Goal: Task Accomplishment & Management: Complete application form

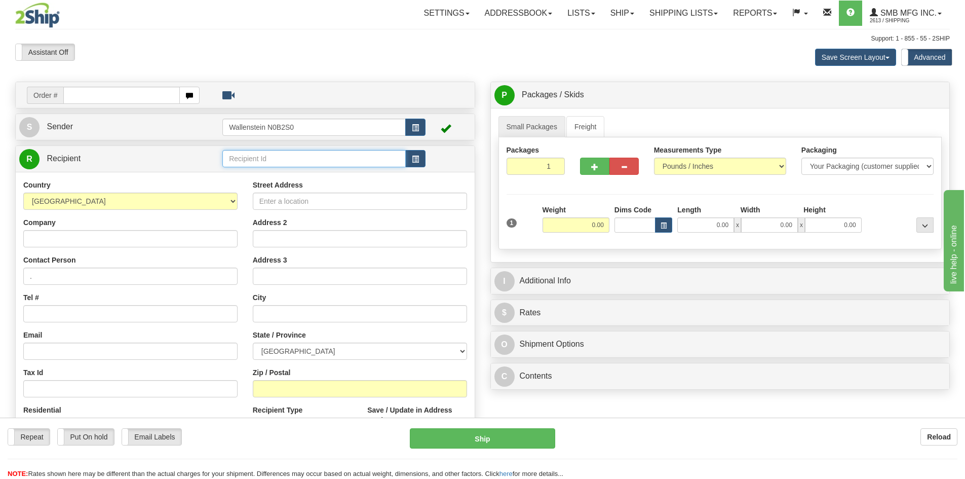
click at [254, 154] on input "text" at bounding box center [313, 158] width 183 height 17
click at [252, 178] on div "SUSS01" at bounding box center [312, 174] width 174 height 11
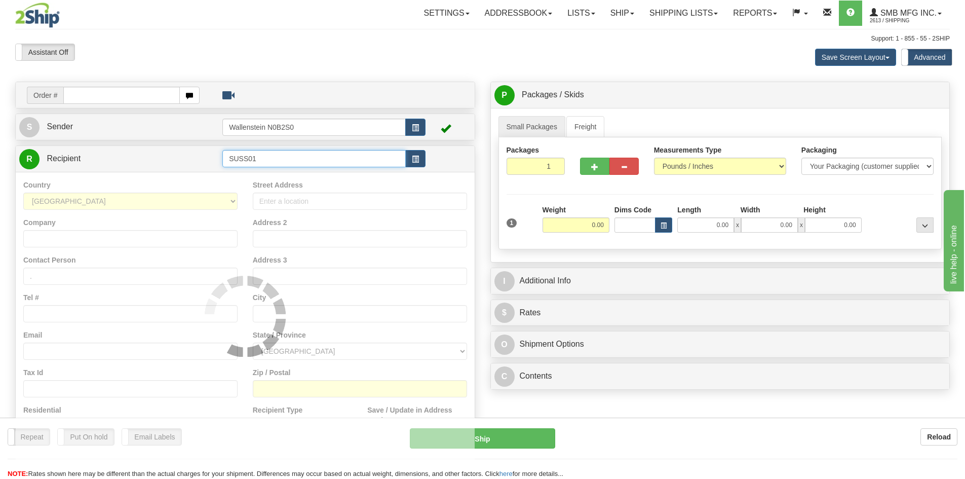
type input "SUSS01"
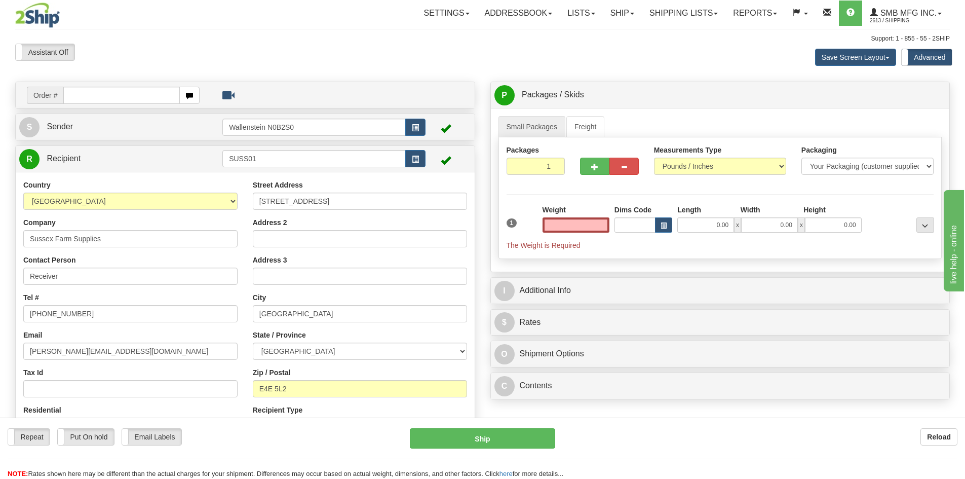
type input "0.00"
click at [588, 223] on input "0.00" at bounding box center [575, 224] width 67 height 15
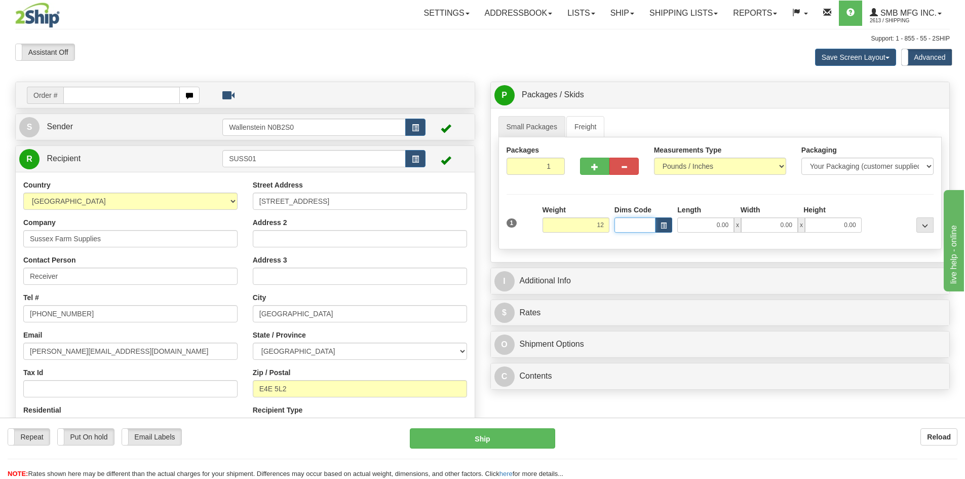
type input "12.00"
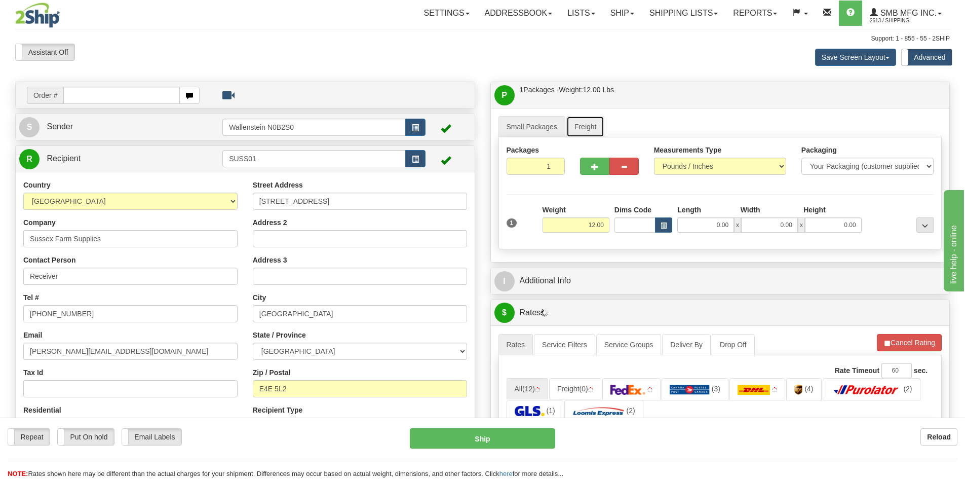
click at [582, 126] on link "Freight" at bounding box center [585, 126] width 38 height 21
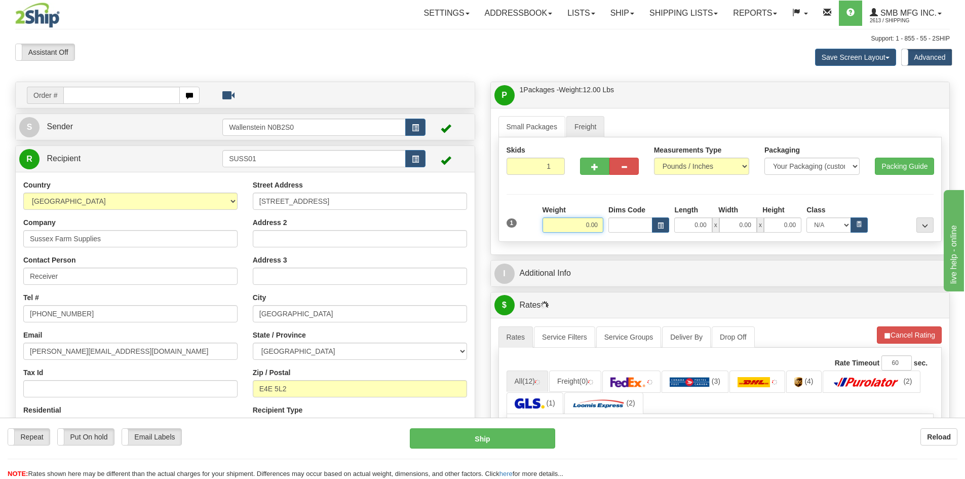
click at [582, 224] on input "0.00" at bounding box center [572, 224] width 61 height 15
type input "12.00"
type input "14.00"
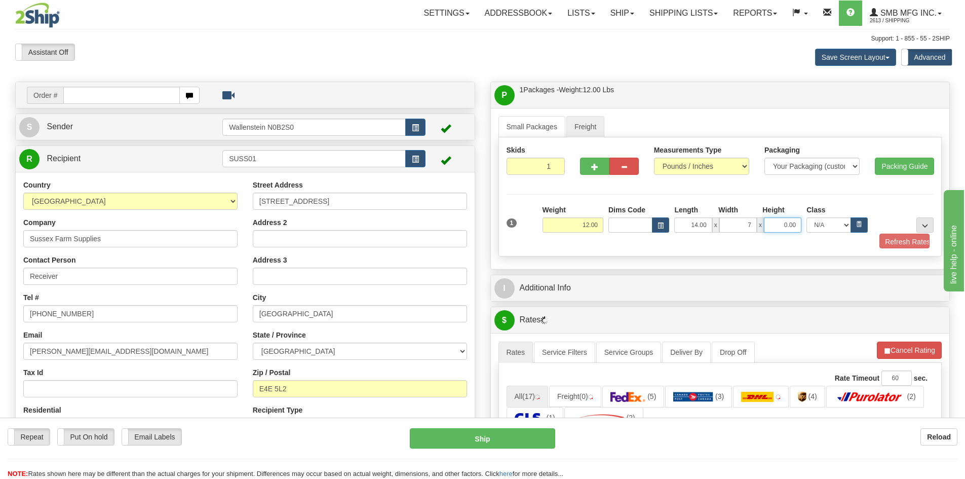
type input "7.00"
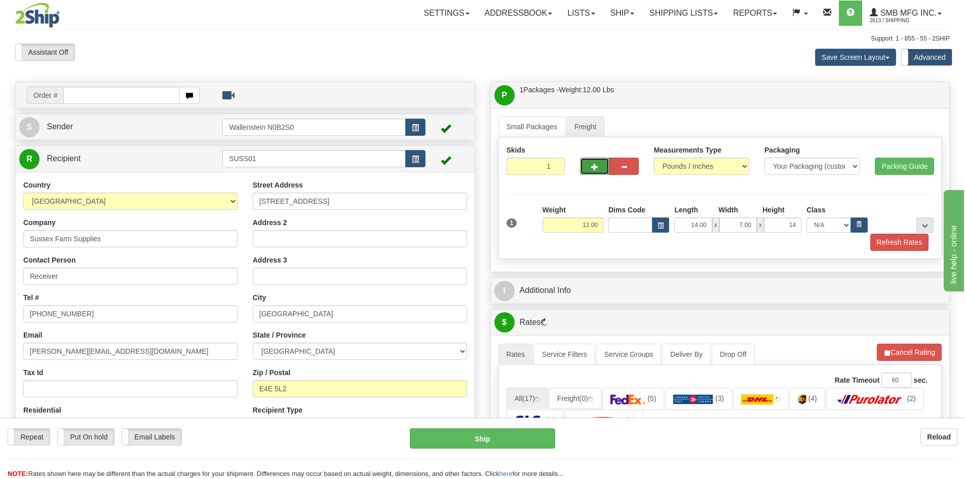
type input "14.00"
click at [596, 168] on span "button" at bounding box center [594, 167] width 7 height 7
radio input "true"
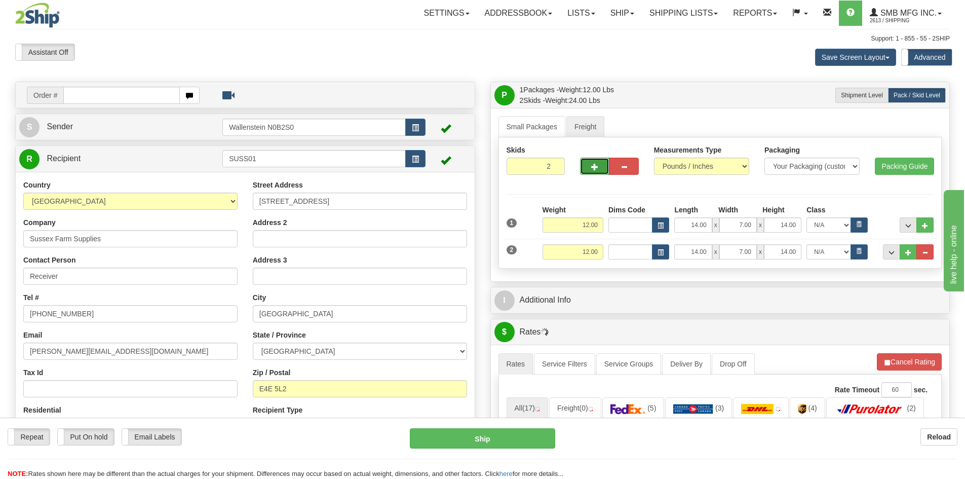
click at [599, 166] on button "button" at bounding box center [594, 166] width 29 height 17
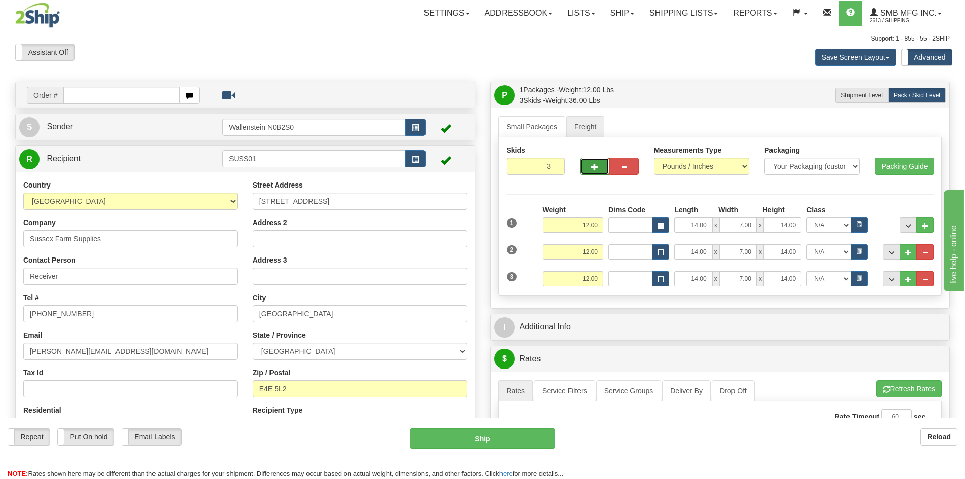
click at [599, 166] on button "button" at bounding box center [594, 166] width 29 height 17
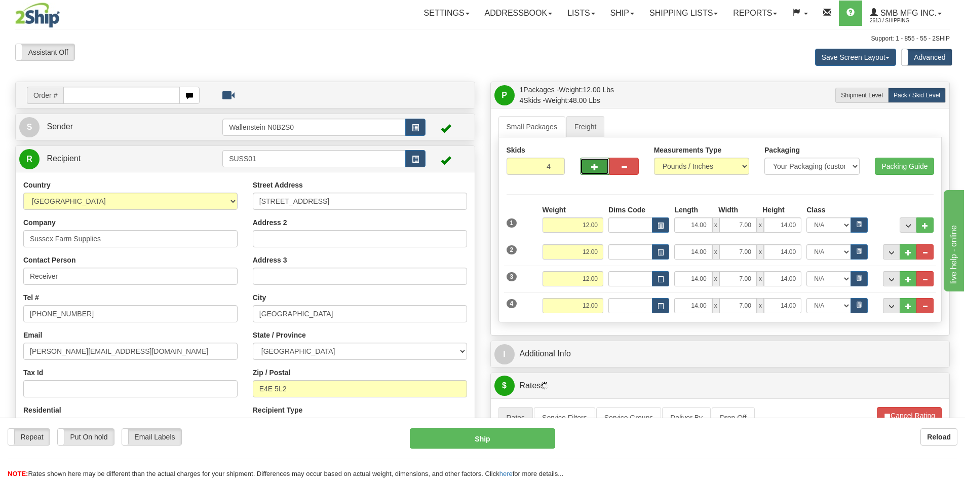
click at [599, 166] on button "button" at bounding box center [594, 166] width 29 height 17
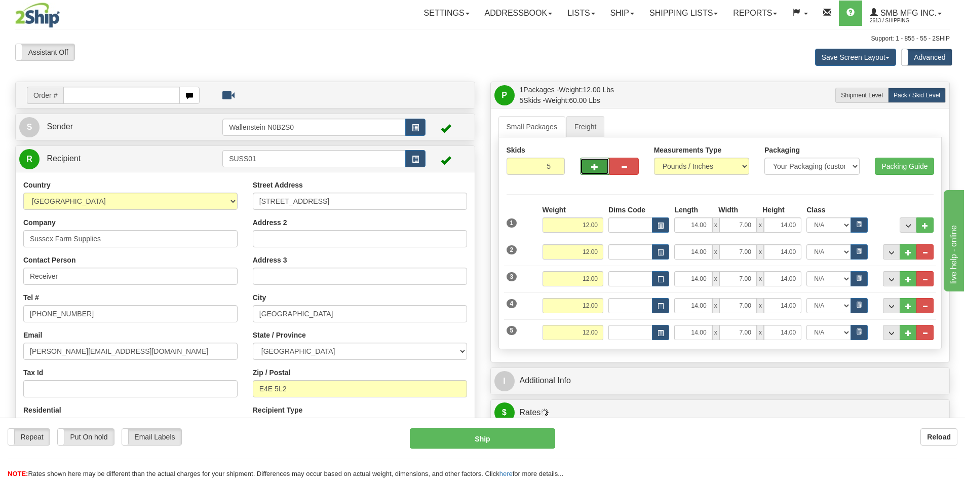
click at [599, 166] on button "button" at bounding box center [594, 166] width 29 height 17
type input "6"
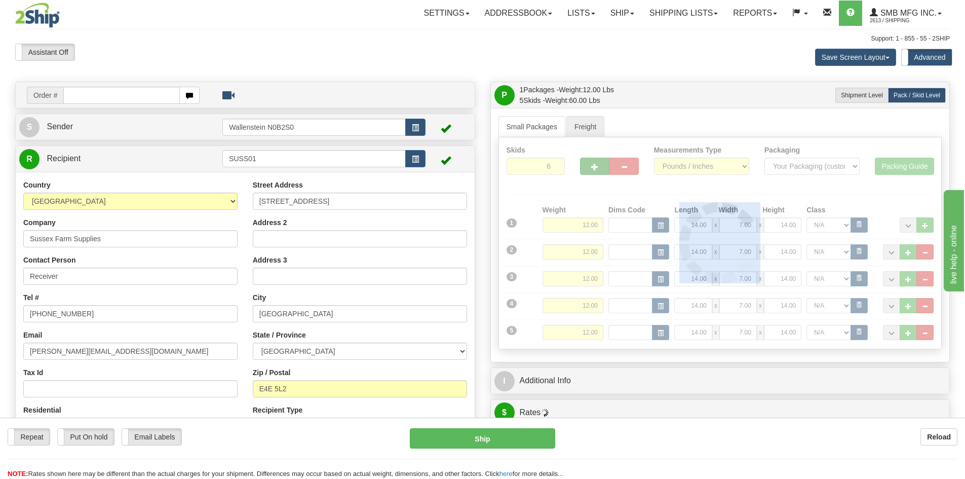
click at [599, 166] on div at bounding box center [720, 242] width 443 height 211
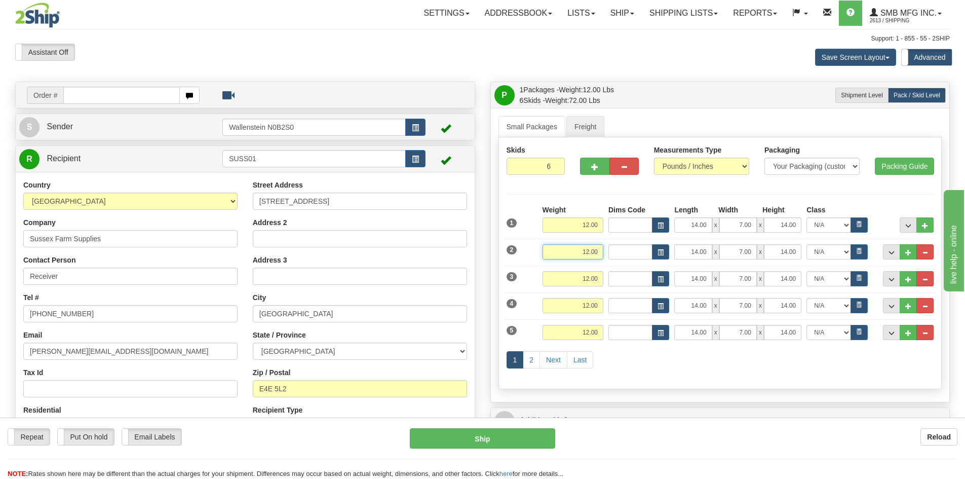
drag, startPoint x: 580, startPoint y: 251, endPoint x: 621, endPoint y: 249, distance: 41.1
click at [621, 249] on div "Weight 12.00 Length x" at bounding box center [738, 251] width 396 height 15
type input "14.00"
type input "10.00"
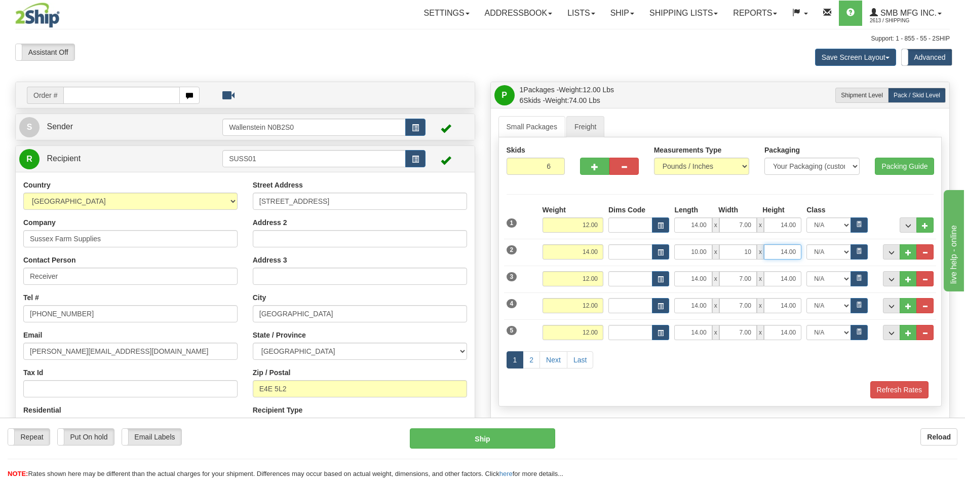
type input "10.00"
click at [863, 305] on button "button" at bounding box center [858, 305] width 17 height 15
select select "70.0"
click at [930, 299] on button "..." at bounding box center [924, 305] width 17 height 15
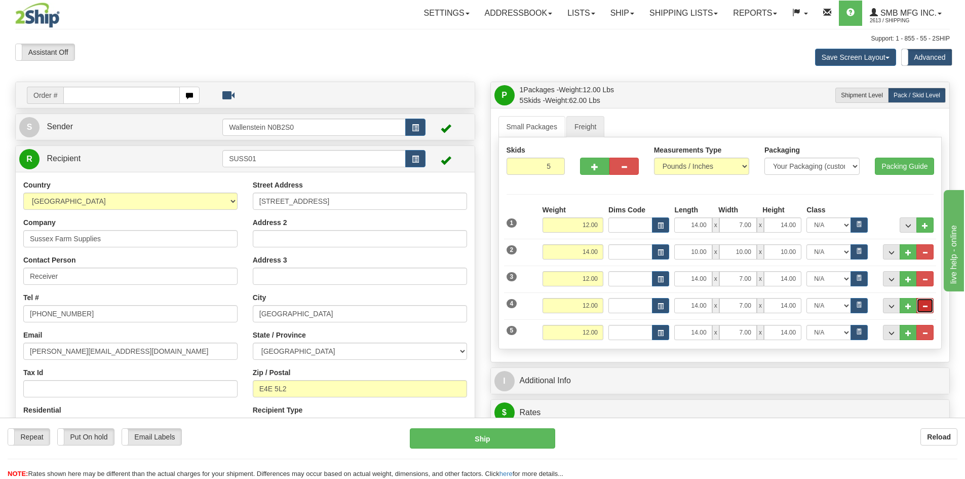
click at [924, 305] on span "..." at bounding box center [925, 306] width 6 height 6
type input "4"
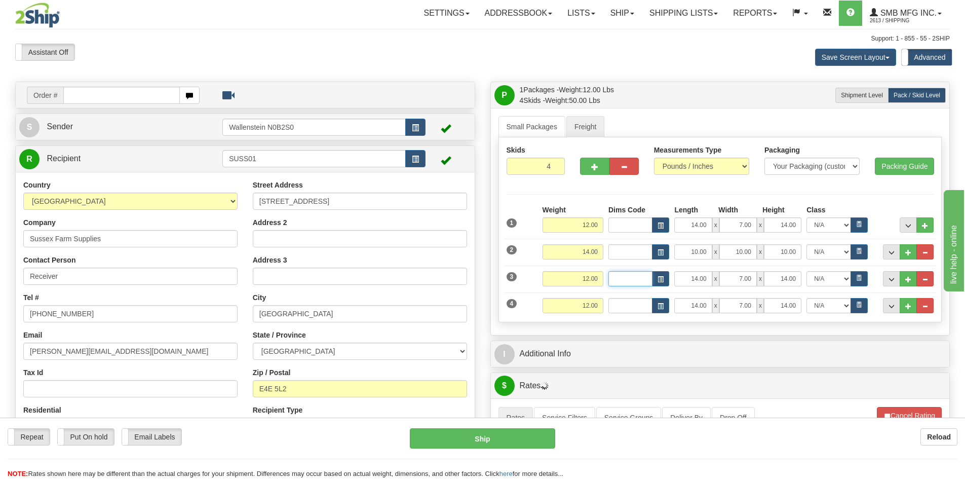
click at [625, 280] on input "Dims Code" at bounding box center [630, 278] width 44 height 15
drag, startPoint x: 584, startPoint y: 278, endPoint x: 607, endPoint y: 276, distance: 23.4
click at [607, 276] on div "Weight 12.00 Length x" at bounding box center [738, 278] width 396 height 15
type input "45.00"
type input "93.00"
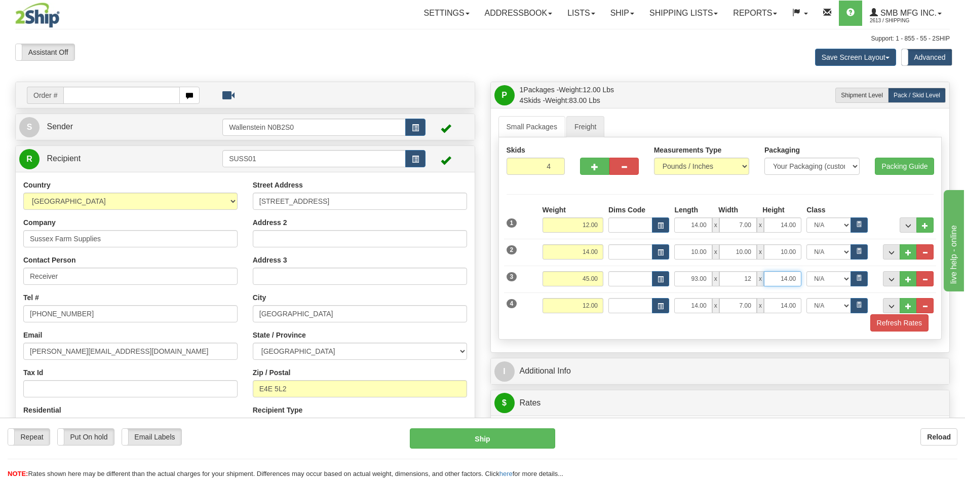
type input "12.00"
type input "8.00"
click at [911, 277] on span "..." at bounding box center [908, 280] width 6 height 6
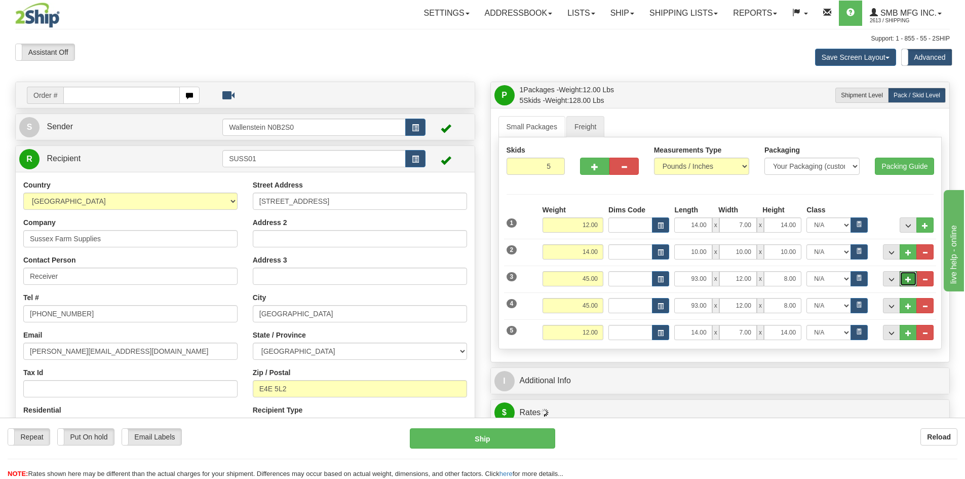
click at [911, 277] on span "..." at bounding box center [908, 280] width 6 height 6
type input "6"
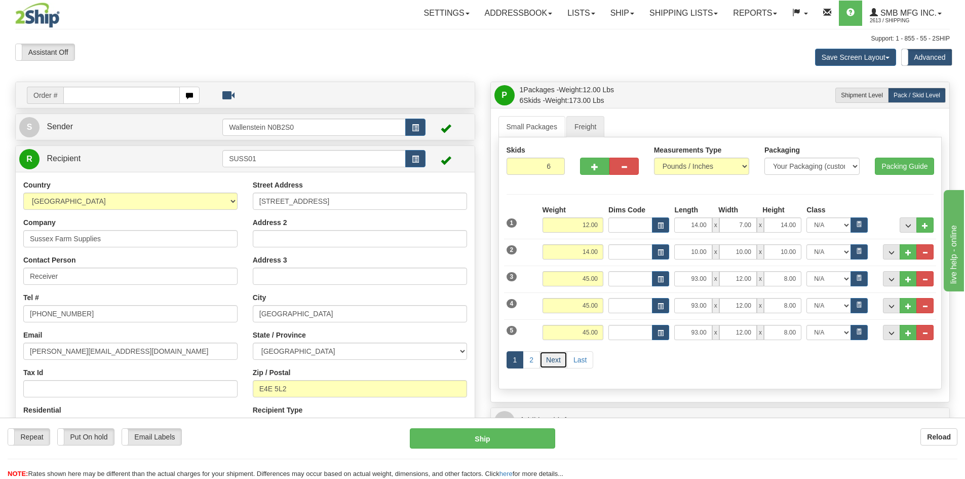
click at [551, 357] on link "Next" at bounding box center [553, 359] width 28 height 17
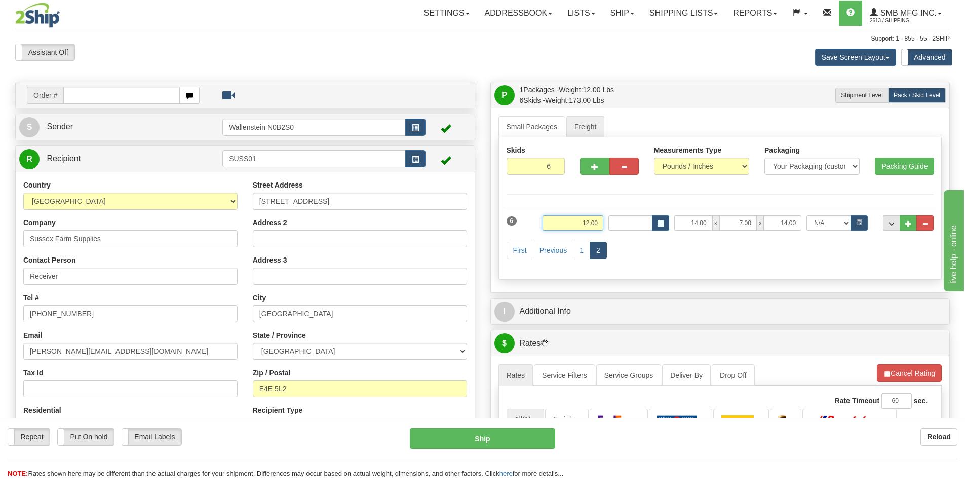
drag, startPoint x: 580, startPoint y: 225, endPoint x: 633, endPoint y: 220, distance: 53.0
click at [633, 220] on div "Weight 12.00 Length x" at bounding box center [738, 222] width 396 height 15
type input "50.00"
type input "105.00"
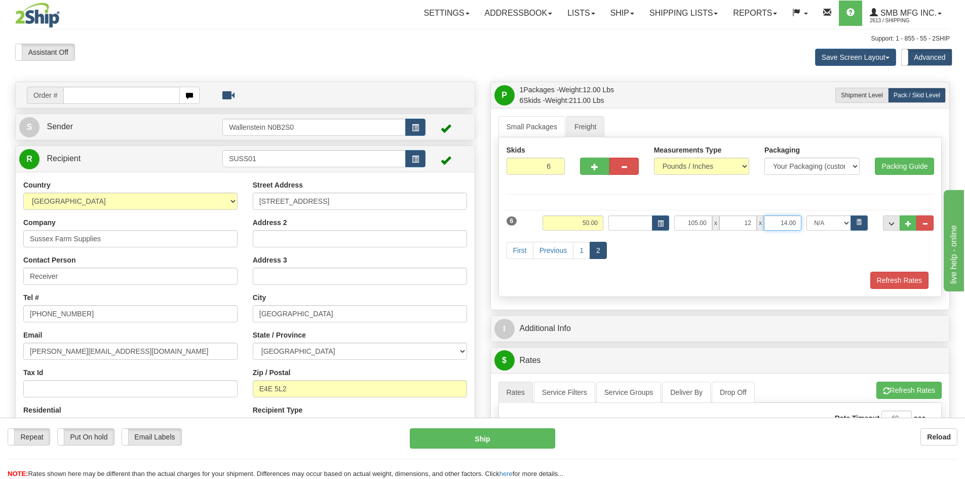
type input "12.00"
type input "8.00"
click at [899, 276] on button "Refresh Rates" at bounding box center [899, 279] width 58 height 17
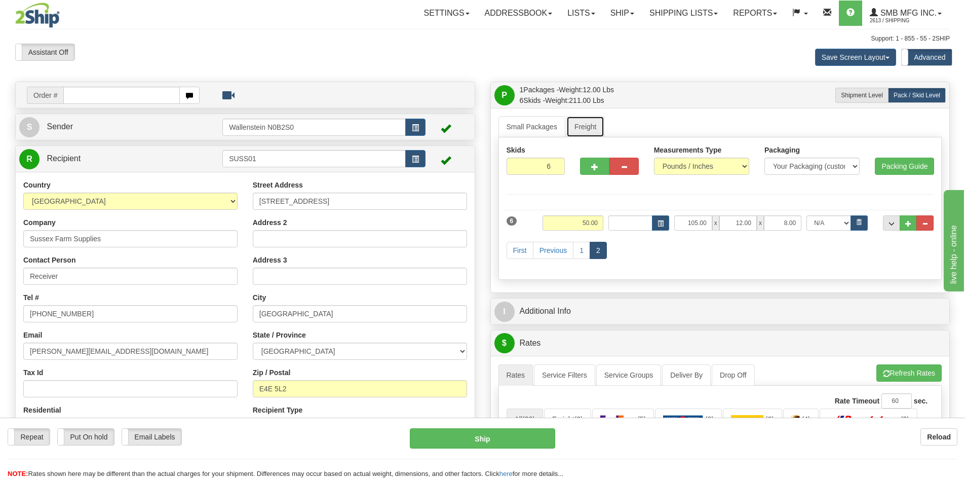
click at [577, 127] on link "Freight" at bounding box center [585, 126] width 38 height 21
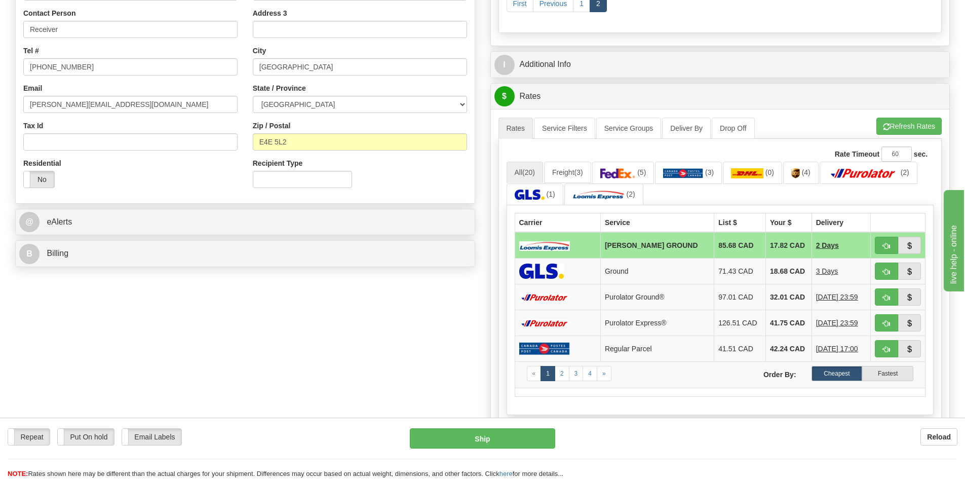
scroll to position [253, 0]
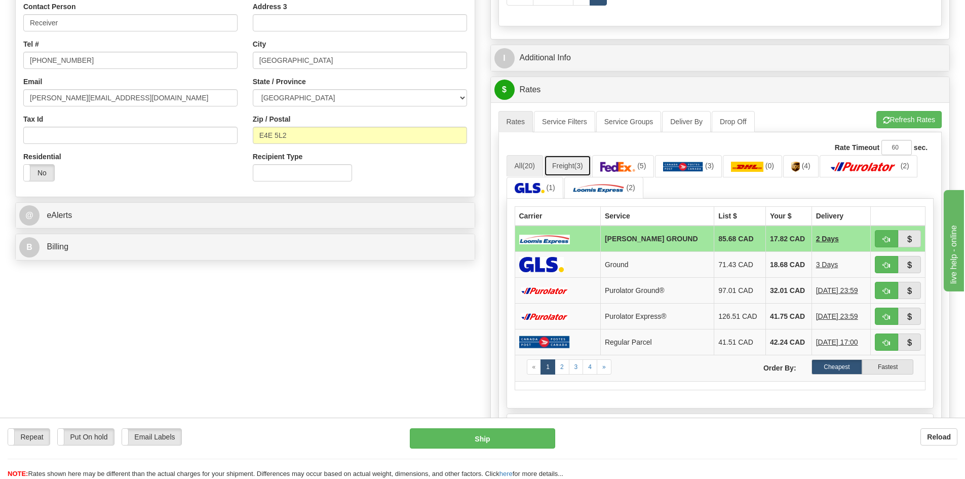
click at [562, 163] on link "Freight (3)" at bounding box center [567, 165] width 47 height 21
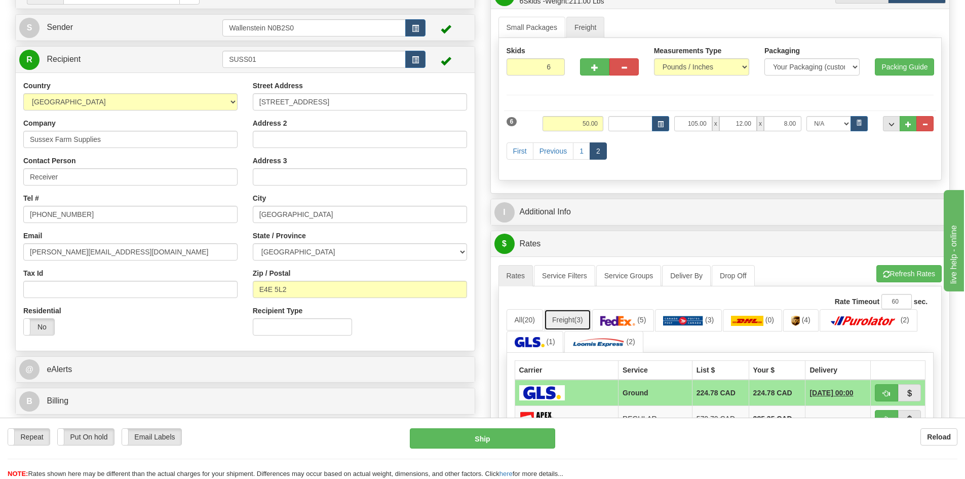
scroll to position [51, 0]
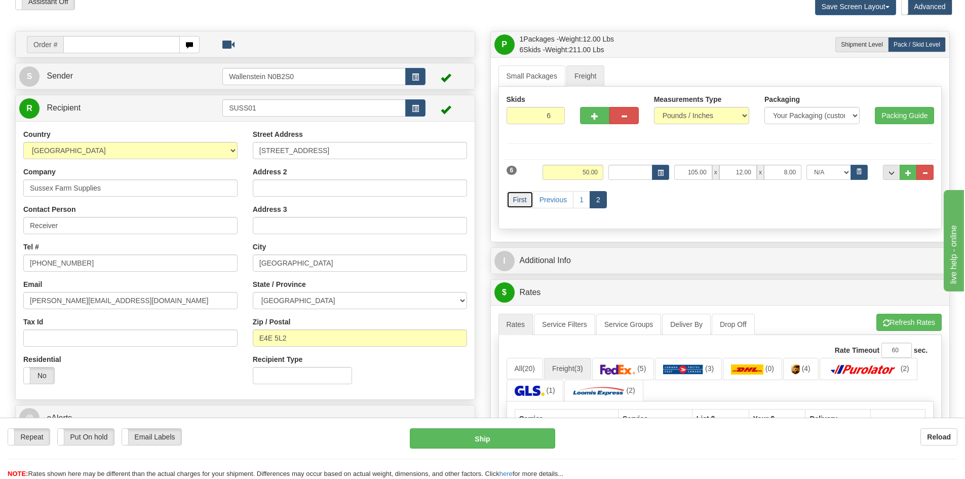
click at [522, 193] on link "First" at bounding box center [520, 199] width 27 height 17
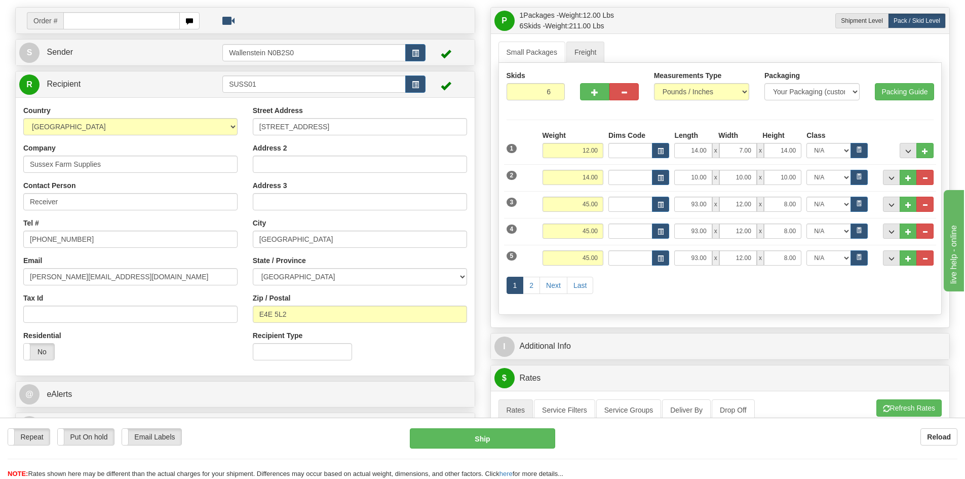
scroll to position [0, 0]
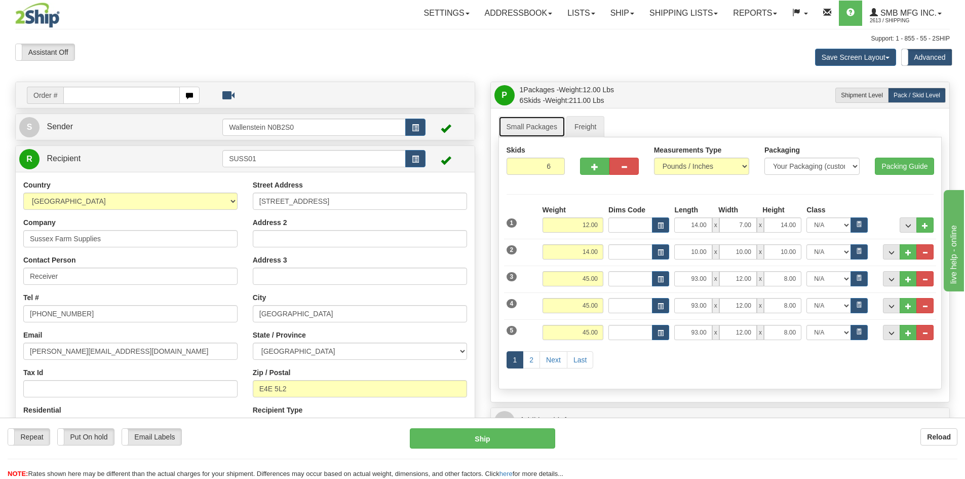
click at [551, 126] on link "Small Packages" at bounding box center [531, 126] width 67 height 21
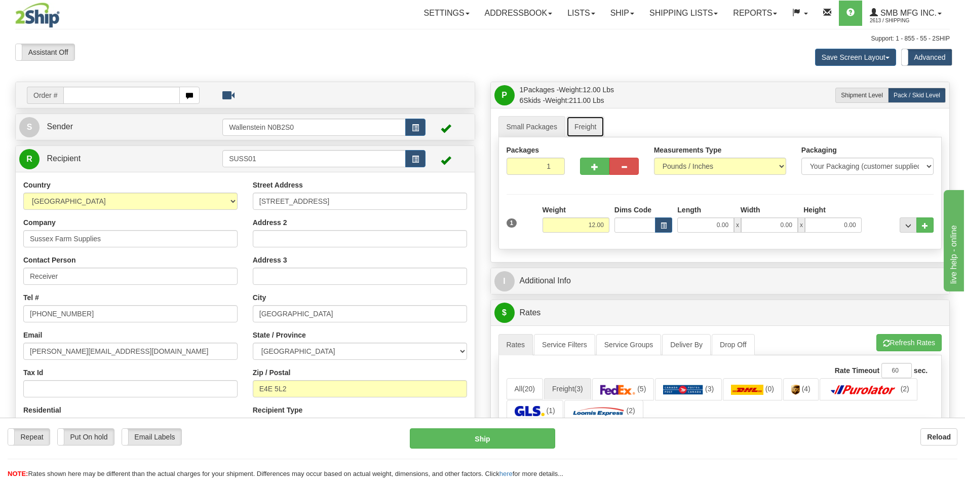
click at [600, 133] on link "Freight" at bounding box center [585, 126] width 38 height 21
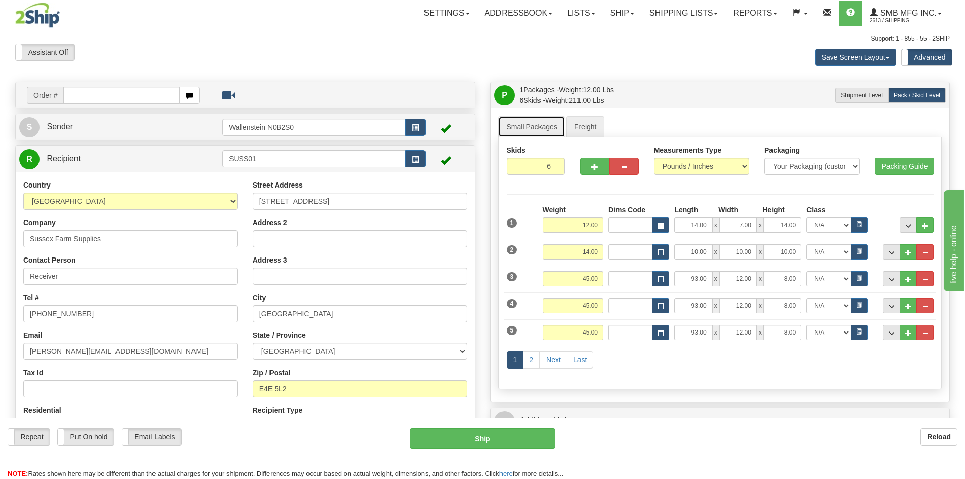
click at [542, 131] on link "Small Packages" at bounding box center [531, 126] width 67 height 21
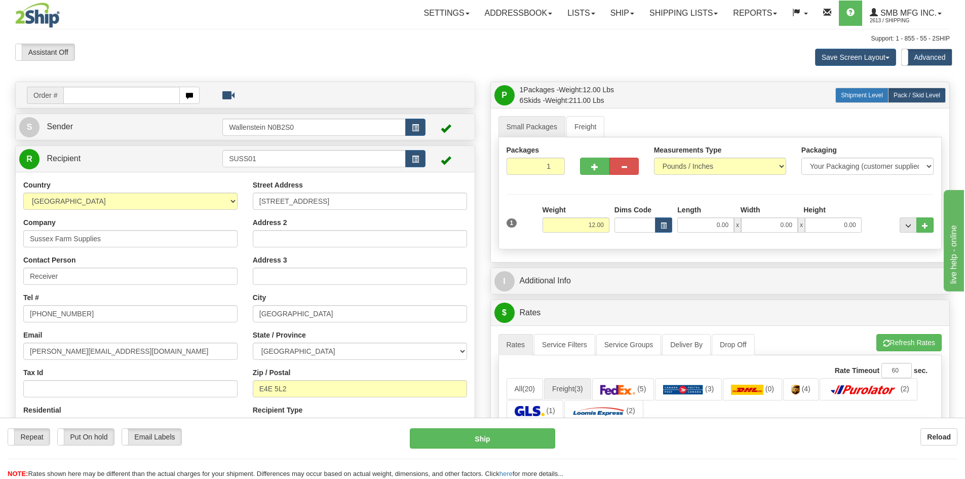
click at [866, 97] on span "Shipment Level" at bounding box center [862, 95] width 42 height 7
radio input "true"
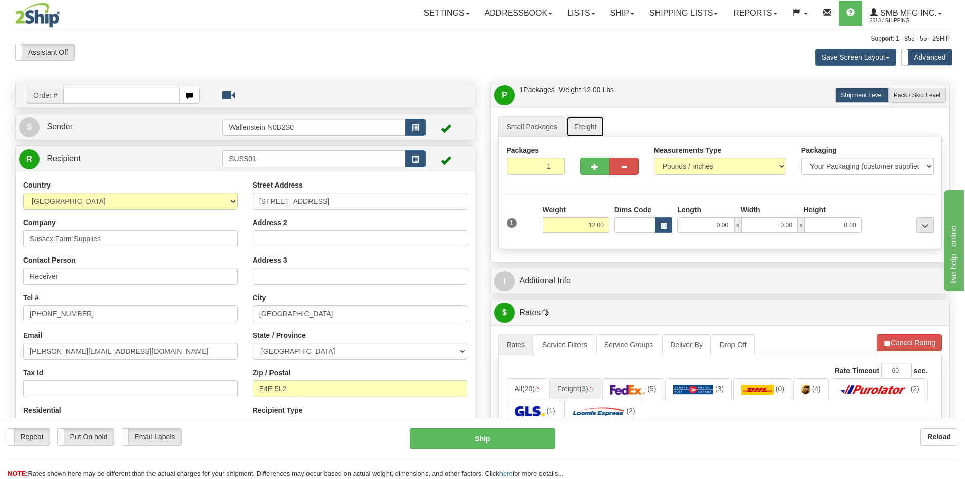
click at [586, 130] on link "Freight" at bounding box center [585, 126] width 38 height 21
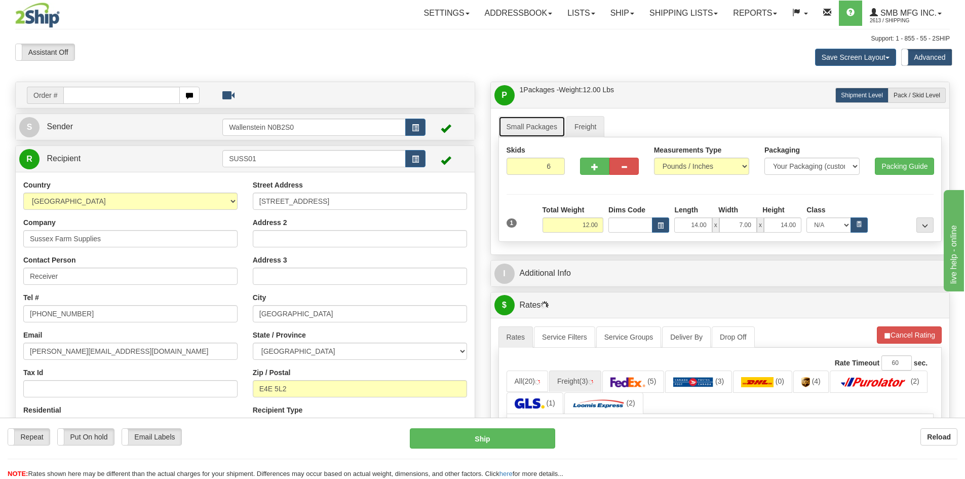
click at [538, 133] on link "Small Packages" at bounding box center [531, 126] width 67 height 21
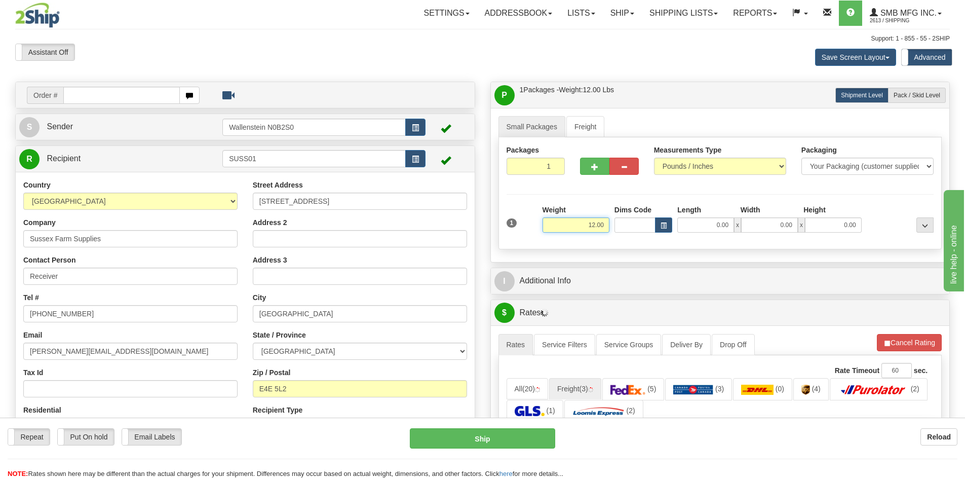
drag, startPoint x: 581, startPoint y: 220, endPoint x: 612, endPoint y: 220, distance: 30.4
click at [612, 220] on div "1 Weight 12.00 Dims Code x x" at bounding box center [720, 223] width 433 height 36
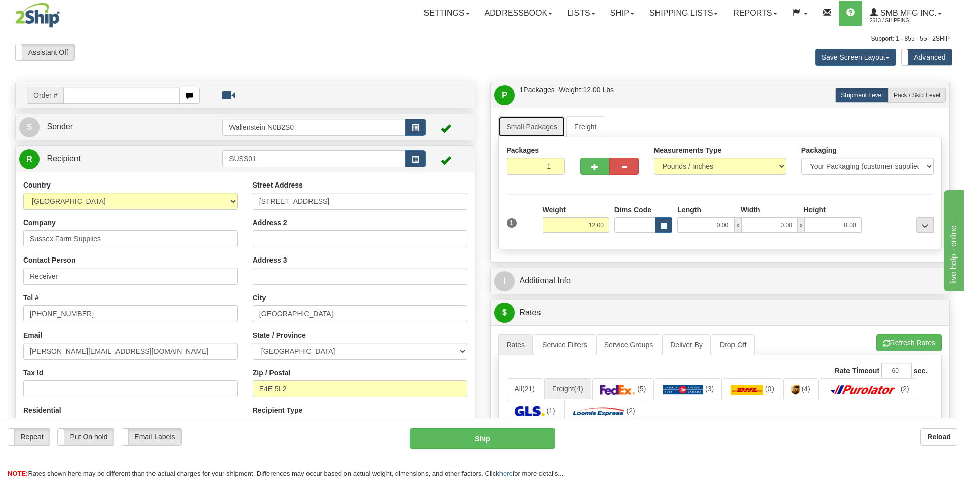
click at [559, 131] on link "Small Packages" at bounding box center [531, 126] width 67 height 21
